Goal: Task Accomplishment & Management: Complete application form

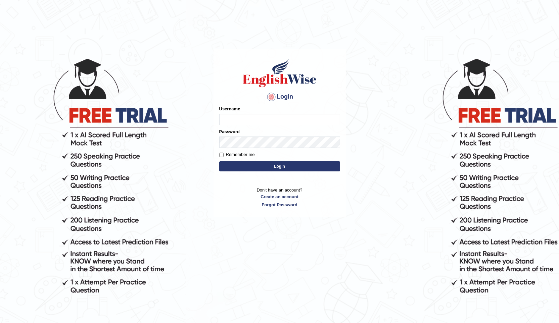
click at [238, 117] on input "Username" at bounding box center [279, 119] width 121 height 11
click at [239, 116] on input "Username" at bounding box center [279, 119] width 121 height 11
click at [239, 122] on input "Username" at bounding box center [279, 119] width 121 height 11
type input "Ravivinoth93"
click at [224, 153] on label "Remember me" at bounding box center [237, 154] width 36 height 7
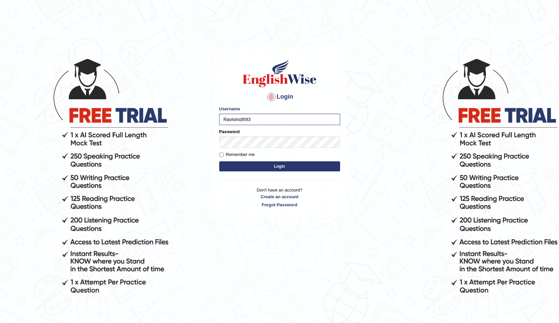
click at [223, 153] on input "Remember me" at bounding box center [221, 155] width 4 height 4
checkbox input "true"
click at [203, 143] on body "Login Please fix the following errors: Username Ravivinoth93 Password Remember …" at bounding box center [279, 189] width 559 height 323
click at [242, 162] on button "Login" at bounding box center [279, 166] width 121 height 10
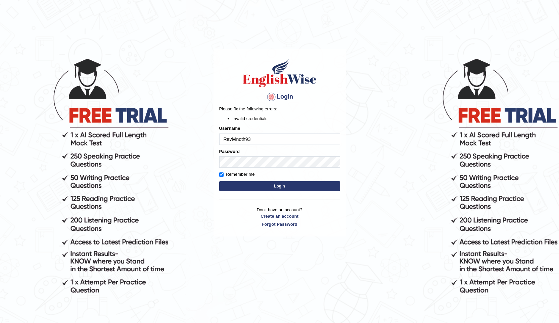
drag, startPoint x: 258, startPoint y: 140, endPoint x: 203, endPoint y: 137, distance: 55.5
click at [203, 137] on body "Login Please fix the following errors: Invalid credentials Username Ravivinoth9…" at bounding box center [279, 189] width 559 height 323
type input "[PERSON_NAME]"
click at [264, 187] on button "Login" at bounding box center [279, 186] width 121 height 10
click at [238, 140] on input "[PERSON_NAME]" at bounding box center [279, 139] width 121 height 11
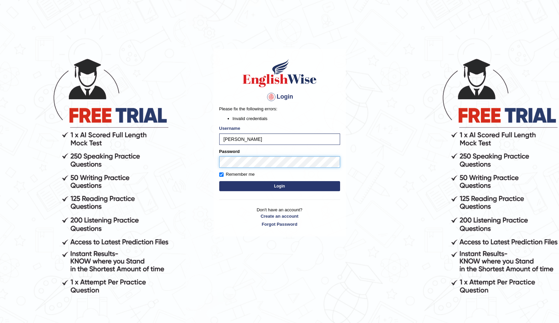
click at [207, 162] on body "Login Please fix the following errors: Invalid credentials Username Vinoth Pass…" at bounding box center [279, 189] width 559 height 323
click at [185, 157] on body "Login Please fix the following errors: Invalid credentials Username Vinoth Pass…" at bounding box center [279, 189] width 559 height 323
click at [277, 216] on link "Create an account" at bounding box center [279, 216] width 121 height 6
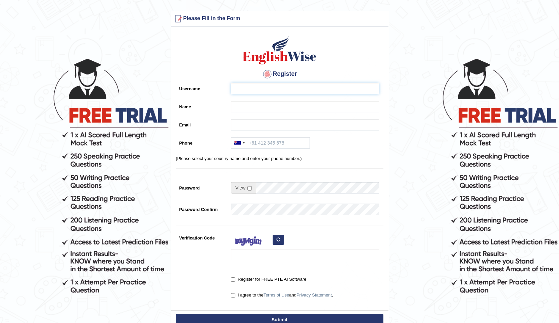
click at [249, 89] on input "Username" at bounding box center [305, 88] width 148 height 11
type input "Ravivinoth93"
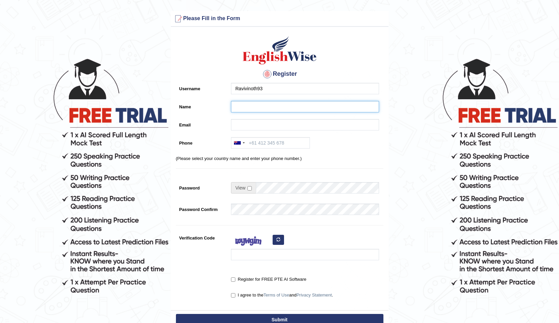
click at [236, 104] on input "Name" at bounding box center [305, 106] width 148 height 11
type input "Vinoth Ravindran"
type input "ravivinoth976@yahoo.com"
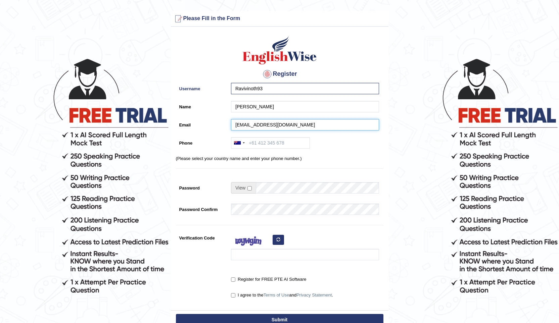
type input "[PHONE_NUMBER]"
click at [251, 190] on input "checkbox" at bounding box center [249, 188] width 4 height 4
checkbox input "true"
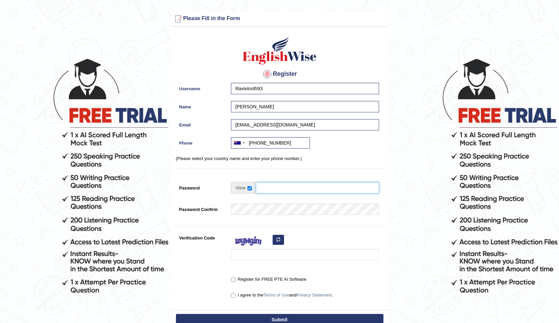
click at [269, 190] on input "Password" at bounding box center [317, 187] width 123 height 11
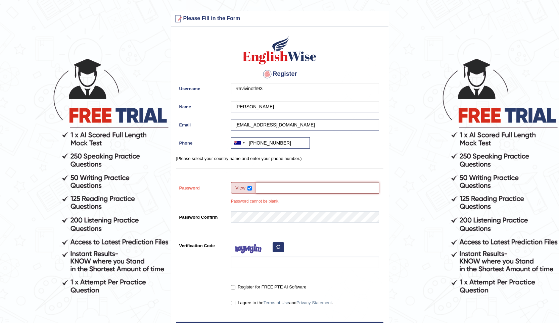
click at [296, 190] on input "Password" at bounding box center [317, 187] width 123 height 11
drag, startPoint x: 303, startPoint y: 189, endPoint x: 231, endPoint y: 180, distance: 73.1
click at [231, 180] on div "Register Username Ravivinoth93 Name Vinoth Ravindran Email ravivinoth976@yahoo.…" at bounding box center [279, 174] width 217 height 288
click at [300, 190] on input "Password" at bounding box center [317, 187] width 123 height 11
click at [286, 190] on input "Password" at bounding box center [317, 187] width 123 height 11
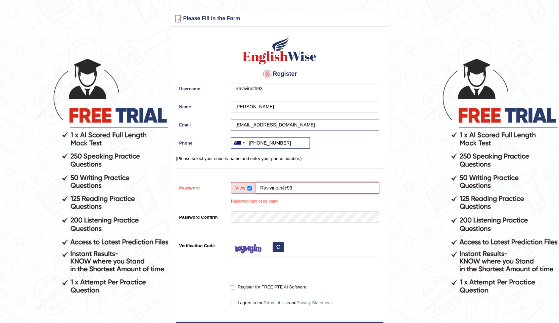
type input "Ravivinoth@93"
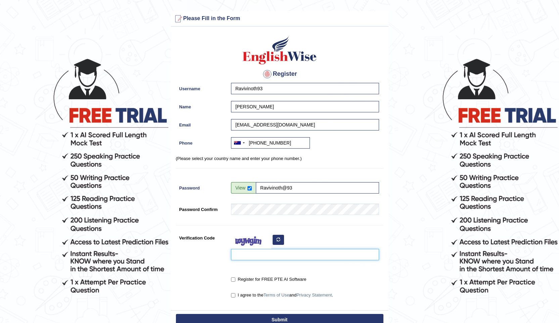
click at [252, 254] on input "Verification Code" at bounding box center [305, 254] width 148 height 11
click at [233, 279] on input "Register for FREE PTE AI Software" at bounding box center [233, 280] width 4 height 4
checkbox input "true"
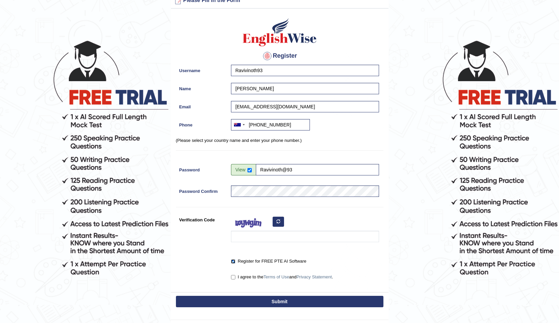
scroll to position [34, 0]
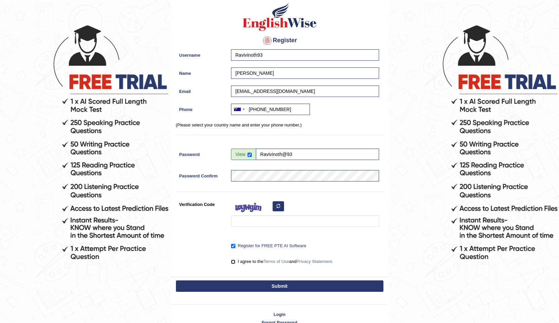
click at [232, 261] on input "I agree to the Terms of Use and Privacy Statement ." at bounding box center [233, 262] width 4 height 4
checkbox input "true"
click at [254, 223] on input "Verification Code" at bounding box center [305, 220] width 148 height 11
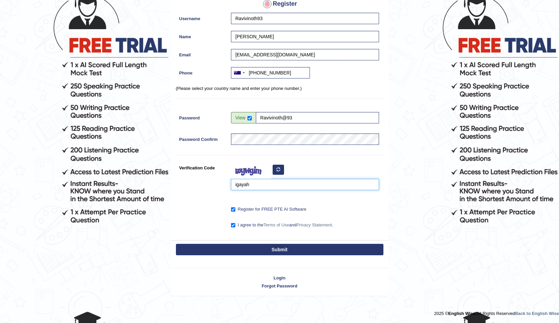
scroll to position [70, 0]
type input "igayah"
click at [279, 250] on button "Submit" at bounding box center [279, 249] width 207 height 11
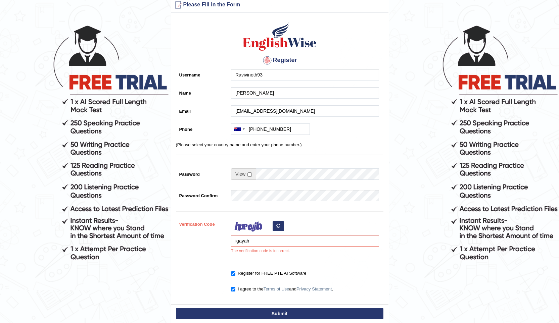
scroll to position [98, 0]
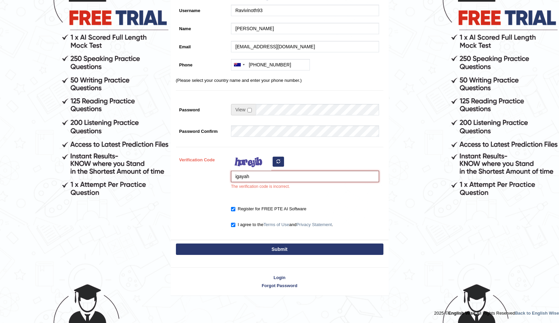
drag, startPoint x: 261, startPoint y: 181, endPoint x: 221, endPoint y: 177, distance: 40.1
click at [221, 177] on div "Verification Code igayah The verification code is incorrect." at bounding box center [279, 173] width 207 height 39
type input "L"
type input "i"
drag, startPoint x: 257, startPoint y: 177, endPoint x: 188, endPoint y: 180, distance: 68.9
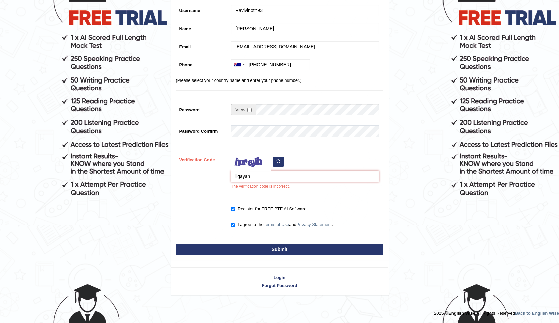
click at [188, 180] on div "Verification Code ligayah The verification code is incorrect." at bounding box center [279, 173] width 207 height 39
drag, startPoint x: 258, startPoint y: 175, endPoint x: 212, endPoint y: 179, distance: 45.9
click at [212, 179] on div "Verification Code Iigayah The verification code is incorrect." at bounding box center [279, 173] width 207 height 39
type input "ligayah"
click at [268, 245] on button "Submit" at bounding box center [279, 249] width 207 height 11
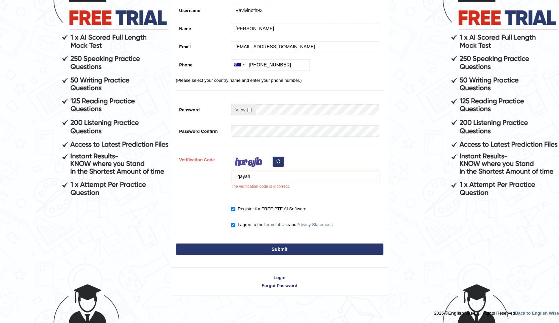
type input "+61452270573"
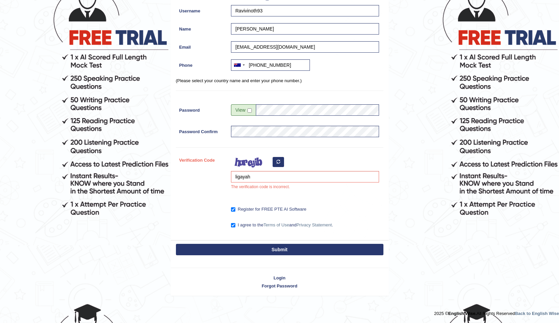
scroll to position [78, 0]
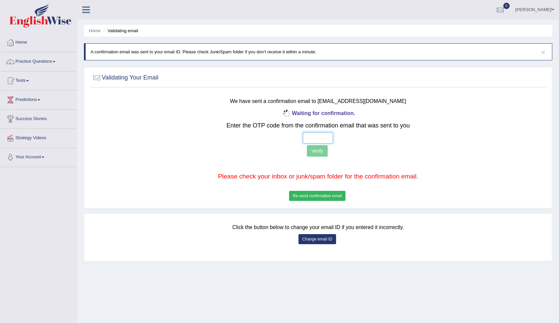
click at [312, 142] on input "text" at bounding box center [318, 137] width 30 height 11
type input "4 8 0 7"
click at [315, 149] on button "Verify" at bounding box center [317, 150] width 20 height 11
